Goal: Task Accomplishment & Management: Manage account settings

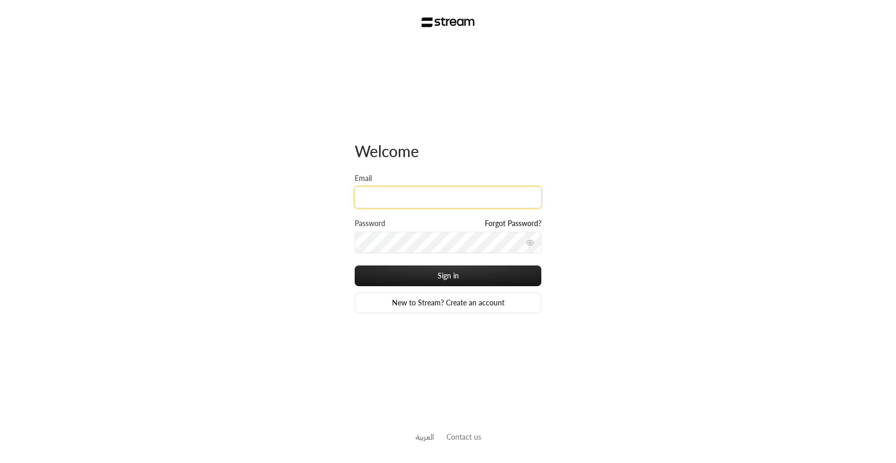
click at [372, 192] on input "Email" at bounding box center [448, 197] width 187 height 21
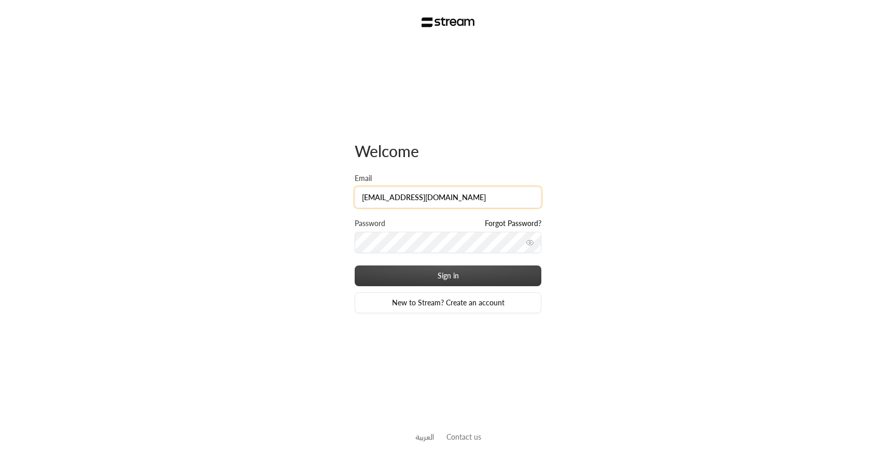
type input "[EMAIL_ADDRESS][DOMAIN_NAME]"
click at [406, 283] on button "Sign in" at bounding box center [448, 276] width 187 height 21
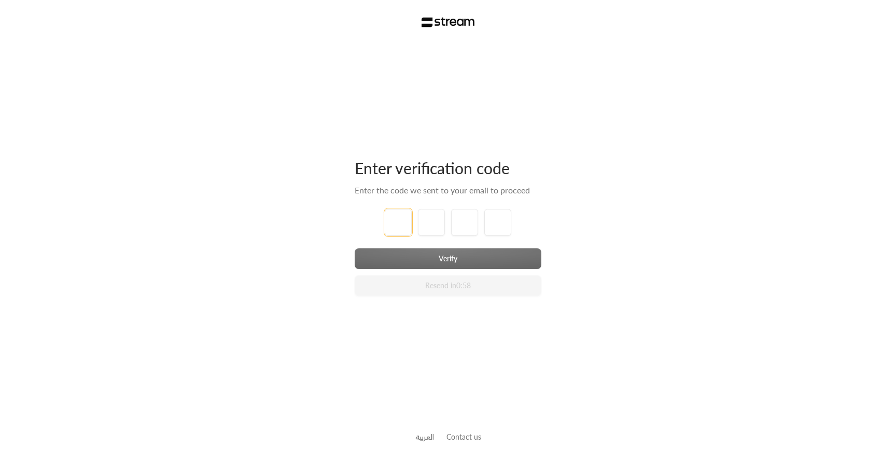
type input "1"
type input "2"
type input "3"
type input "4"
